Goal: Task Accomplishment & Management: Manage account settings

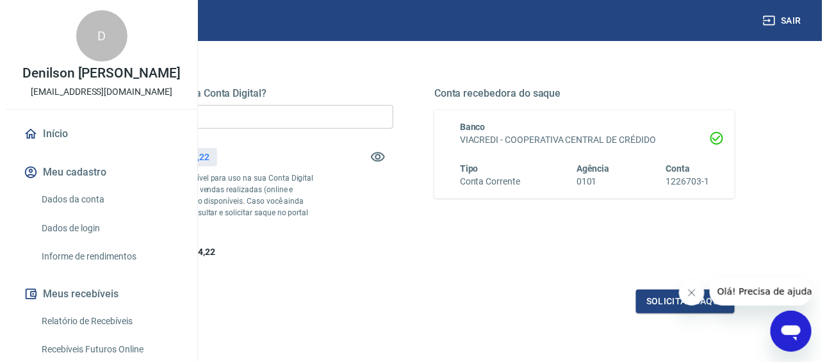
scroll to position [170, 0]
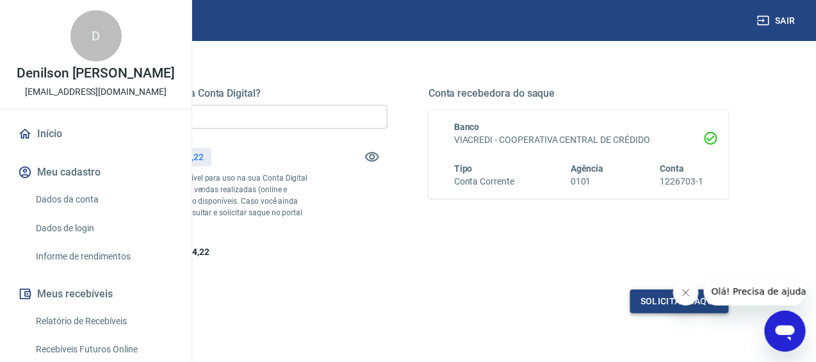
click at [663, 313] on button "Solicitar saque" at bounding box center [679, 301] width 99 height 24
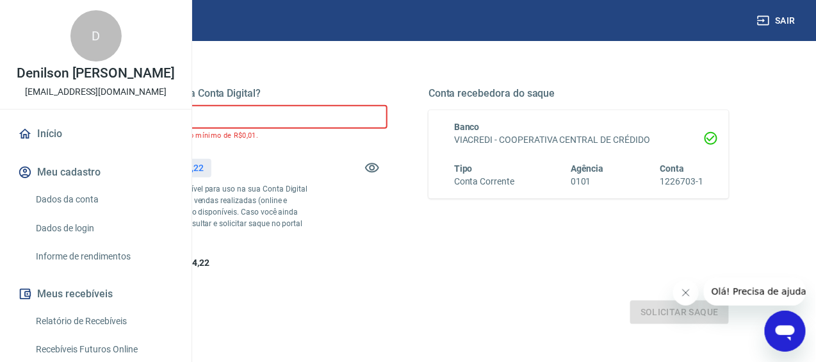
click at [387, 126] on input "R$ 0,00" at bounding box center [237, 117] width 300 height 24
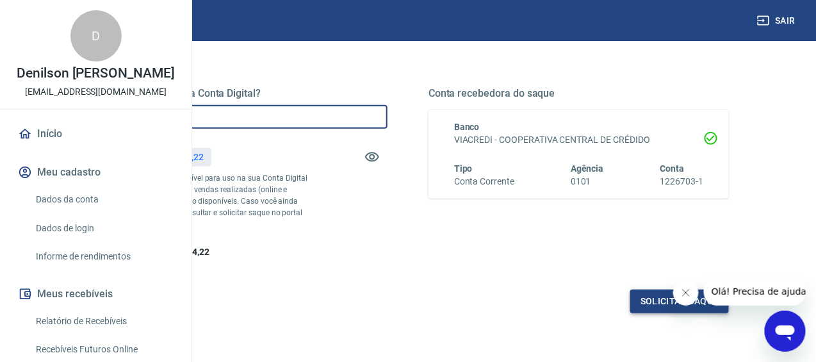
type input "R$ 3.000,00"
click at [660, 313] on button "Solicitar saque" at bounding box center [679, 301] width 99 height 24
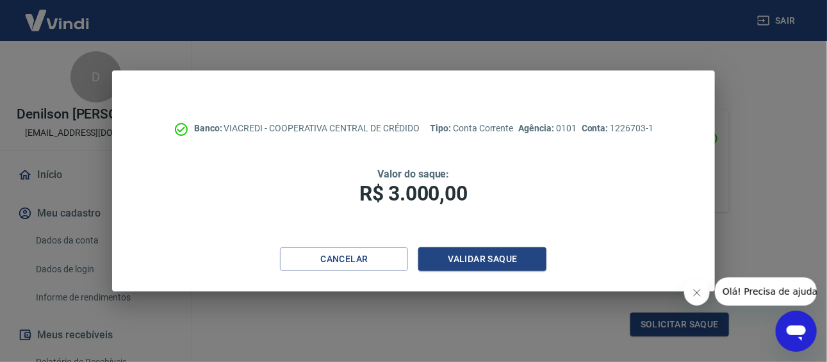
click at [449, 246] on div "Banco: VIACREDI - COOPERATIVA CENTRAL DE CRÉDIDO Tipo: Conta Corrente Agência: …" at bounding box center [413, 158] width 603 height 177
click at [452, 251] on button "Validar saque" at bounding box center [482, 259] width 128 height 24
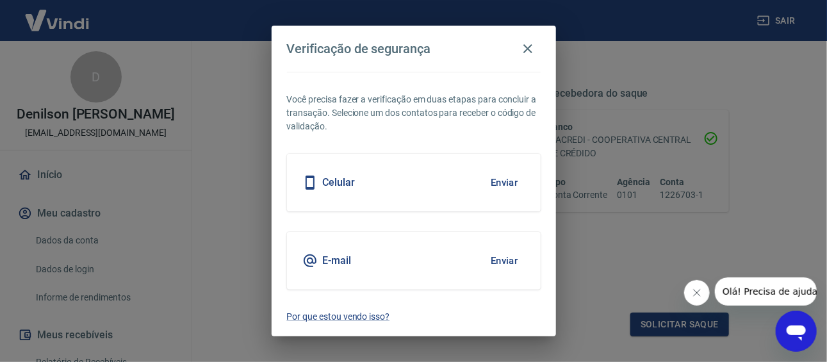
click at [394, 259] on div "E-mail Enviar" at bounding box center [414, 261] width 254 height 58
click at [503, 261] on button "Enviar" at bounding box center [504, 260] width 42 height 27
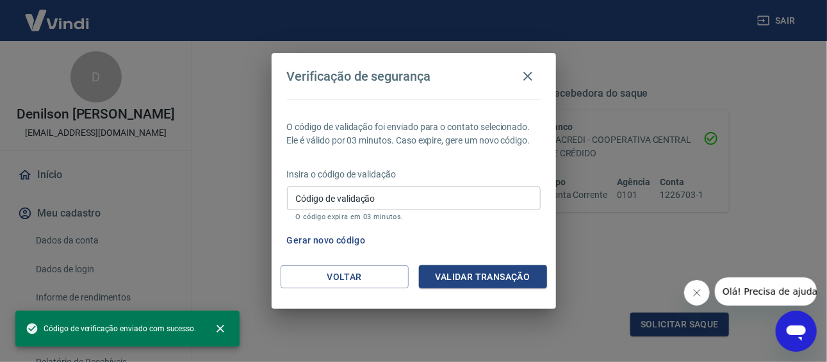
click at [431, 198] on input "Código de validação" at bounding box center [414, 198] width 254 height 24
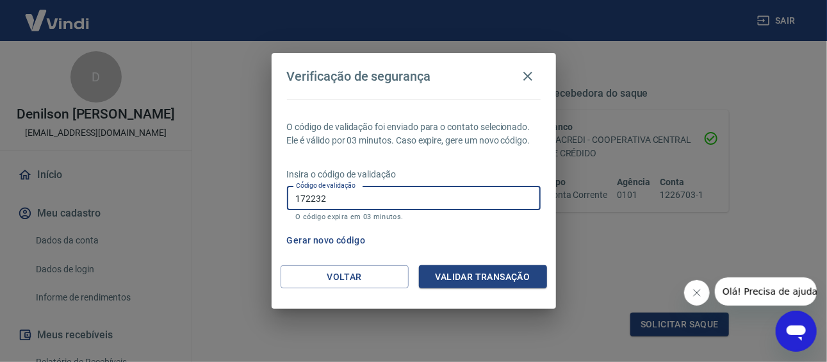
click at [466, 263] on div "O código de validação foi enviado para o contato selecionado. Ele é válido por …" at bounding box center [414, 182] width 284 height 166
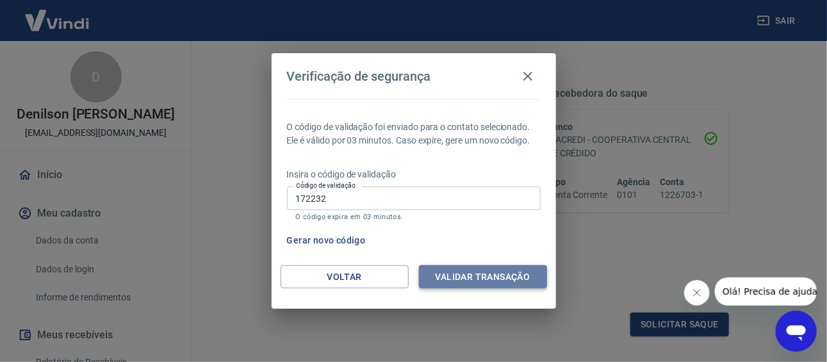
click at [476, 280] on button "Validar transação" at bounding box center [483, 277] width 128 height 24
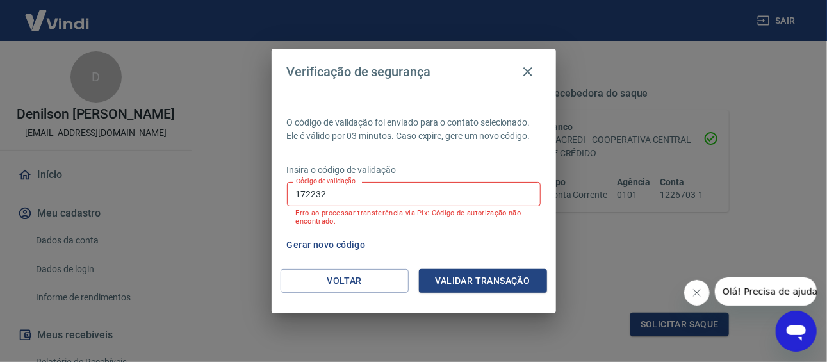
click at [420, 191] on input "172232" at bounding box center [414, 194] width 254 height 24
type input "172332"
click at [517, 291] on button "Validar transação" at bounding box center [483, 281] width 128 height 24
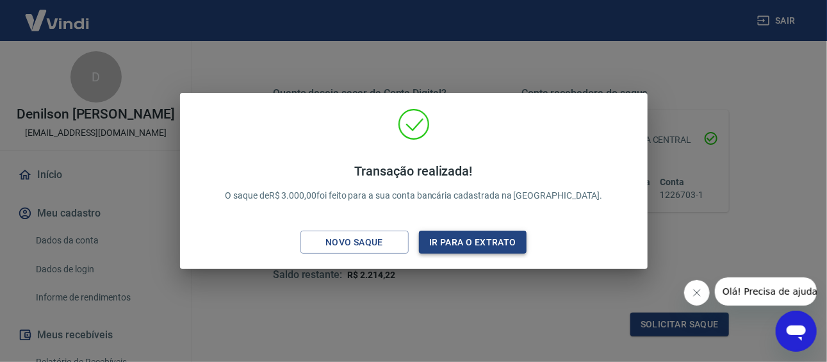
click at [494, 241] on button "Ir para o extrato" at bounding box center [473, 243] width 108 height 24
